Goal: Use online tool/utility

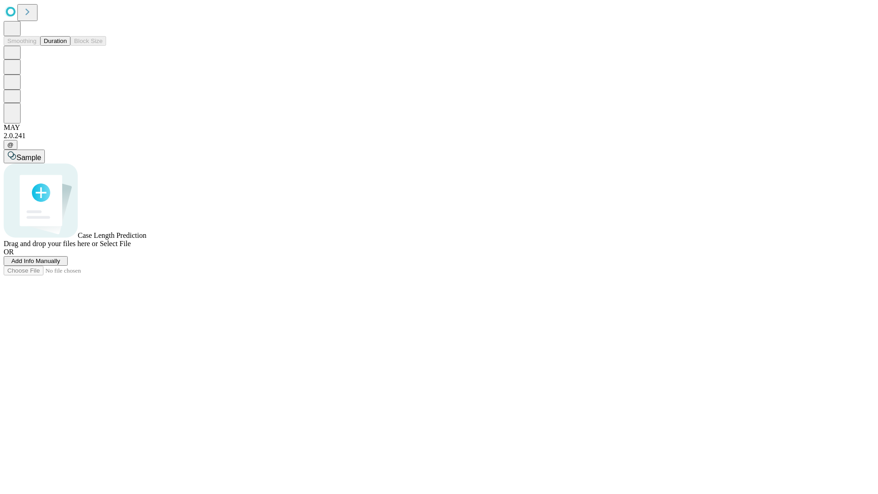
click at [67, 46] on button "Duration" at bounding box center [55, 41] width 30 height 10
click at [41, 154] on span "Sample" at bounding box center [28, 158] width 25 height 8
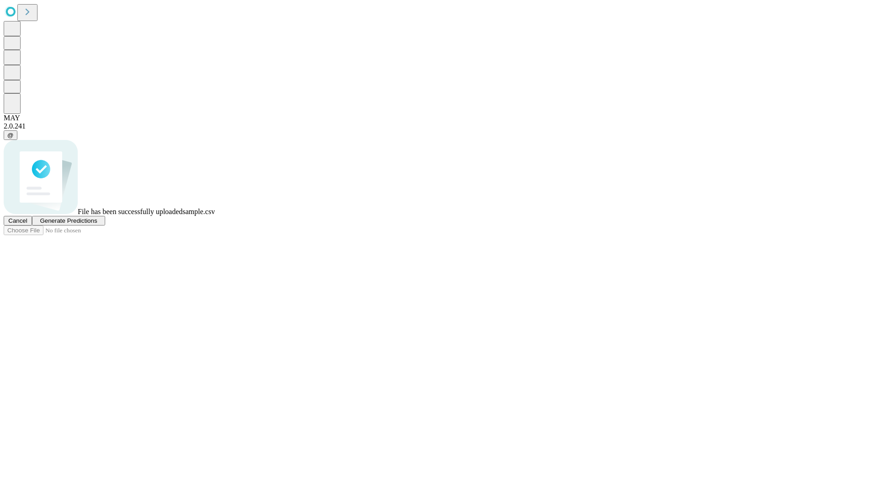
click at [97, 224] on span "Generate Predictions" at bounding box center [68, 220] width 57 height 7
